Goal: Find specific page/section: Find specific page/section

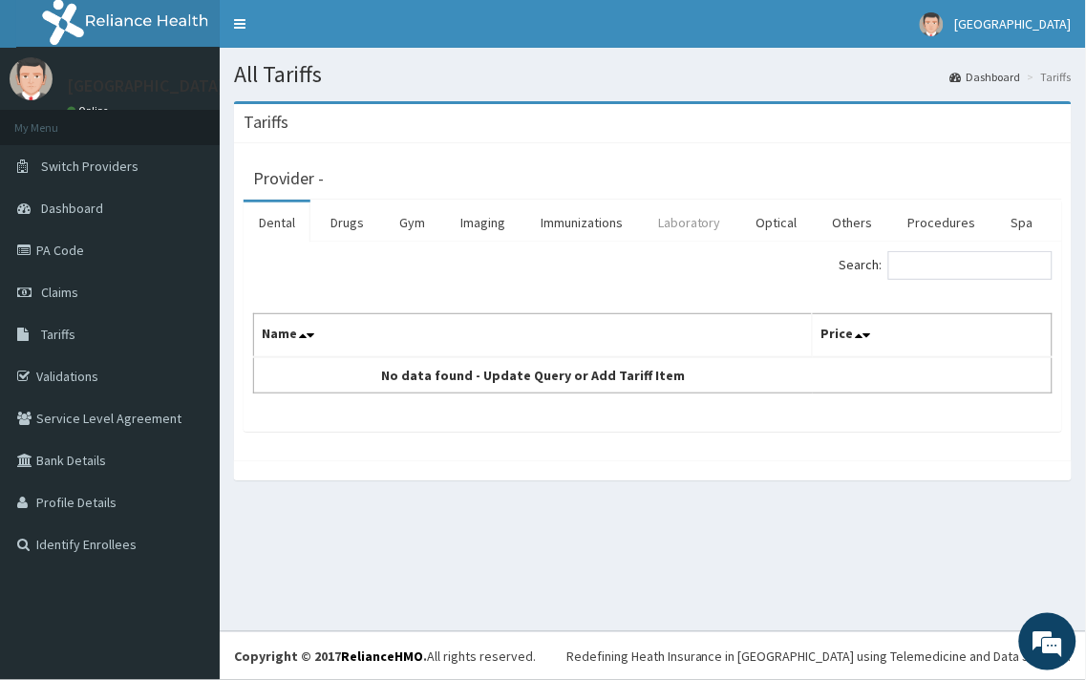
click at [688, 220] on link "Laboratory" at bounding box center [690, 222] width 94 height 40
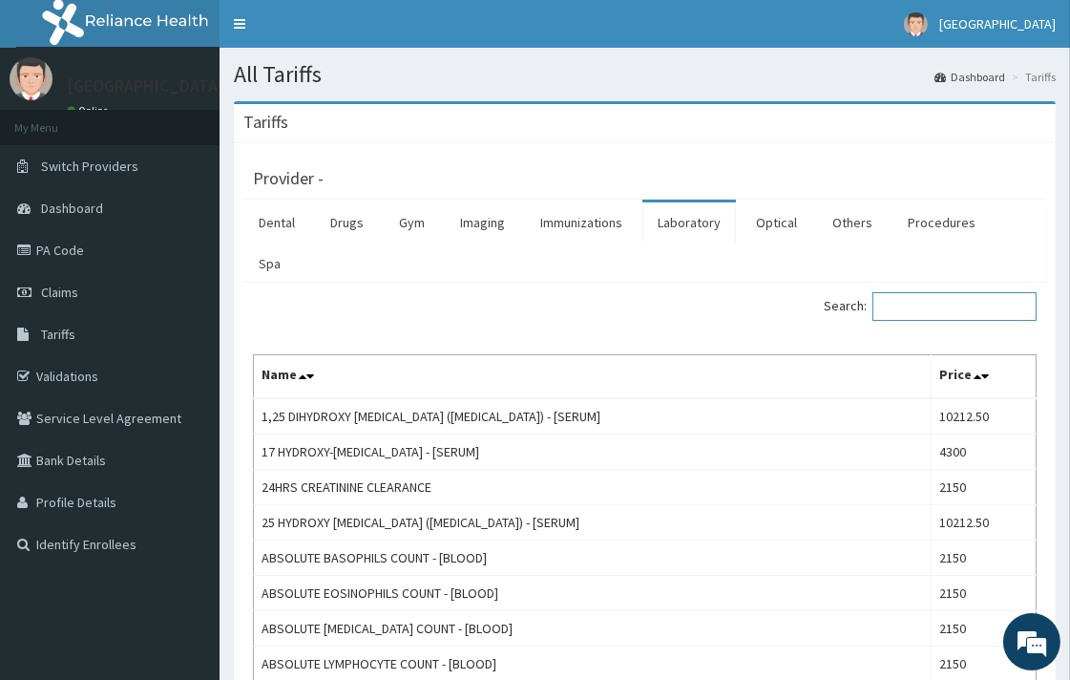
click at [908, 292] on input "Search:" at bounding box center [955, 306] width 164 height 29
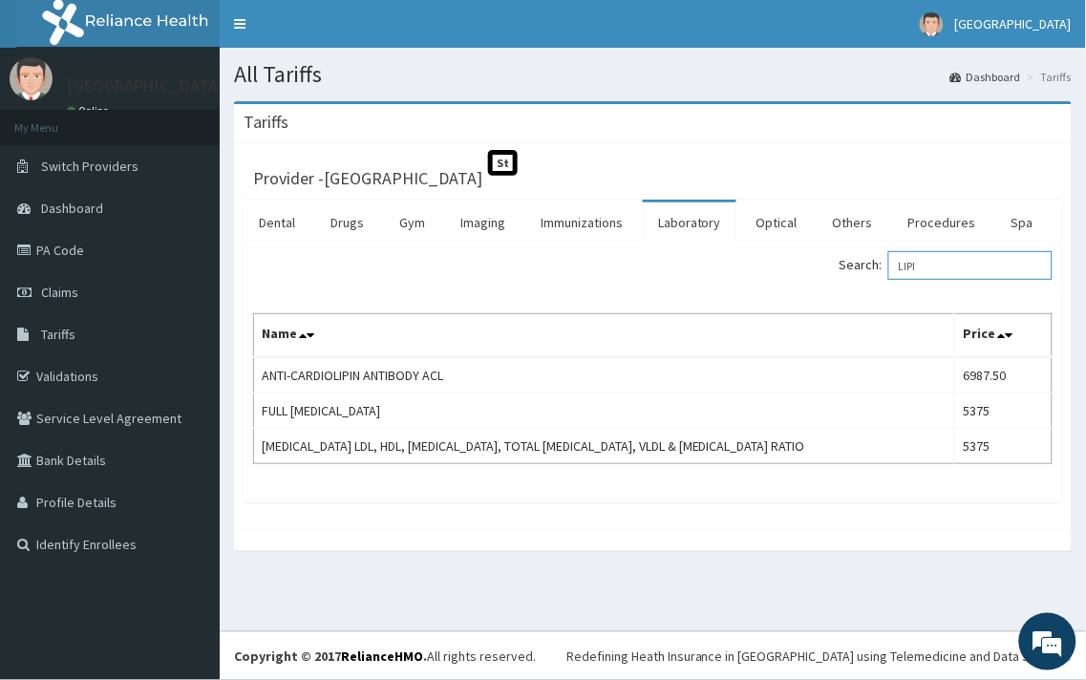
type input "LIPI"
click at [87, 345] on link "Tariffs" at bounding box center [110, 334] width 220 height 42
